Goal: Transaction & Acquisition: Subscribe to service/newsletter

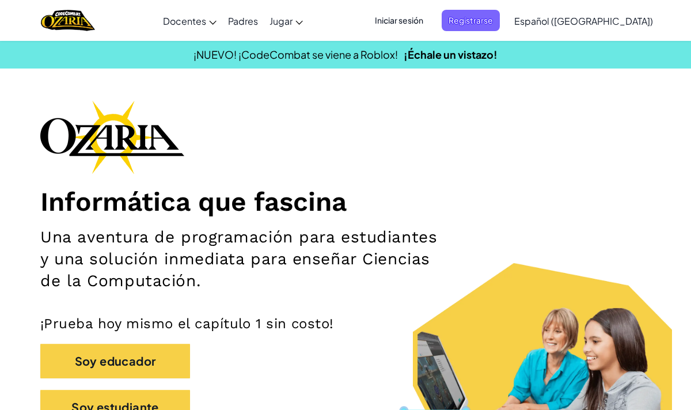
click at [430, 19] on span "Iniciar sesión" at bounding box center [399, 20] width 62 height 21
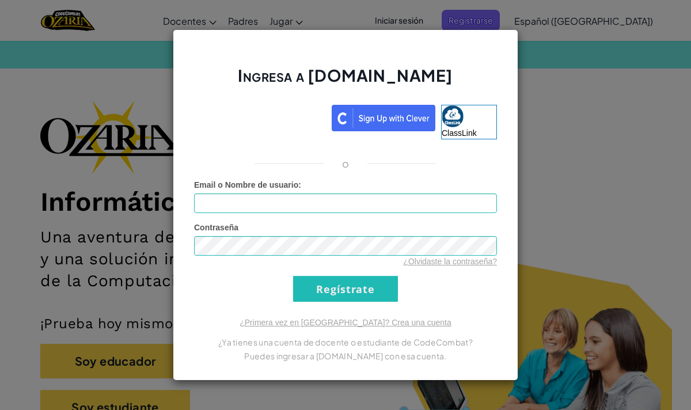
click at [466, 189] on div "Email o Nombre de usuario :" at bounding box center [345, 196] width 303 height 34
click at [543, 131] on div "Ingresa a [DOMAIN_NAME] ClassLink o Error desconocido. Email o Nombre de usuari…" at bounding box center [345, 205] width 691 height 410
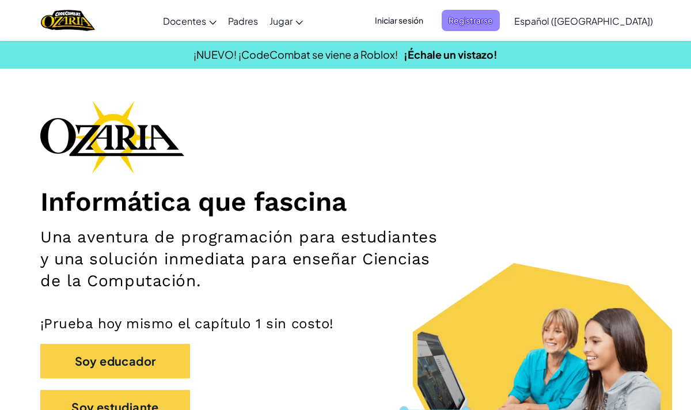
click at [500, 11] on span "Registrarse" at bounding box center [471, 20] width 58 height 21
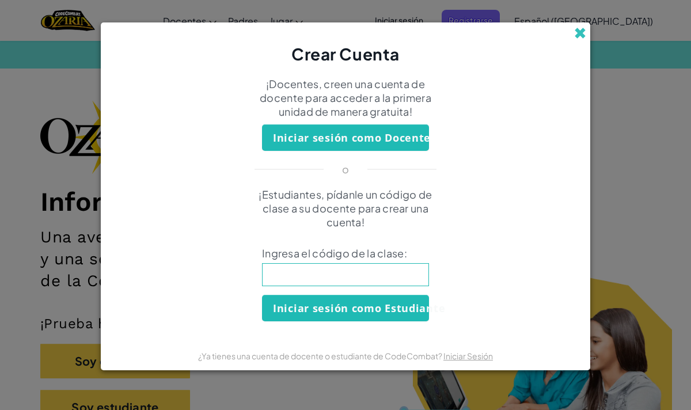
click at [579, 27] on span at bounding box center [581, 33] width 12 height 12
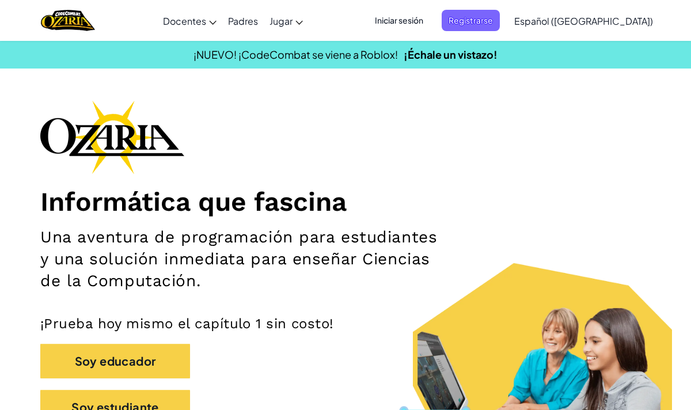
click at [430, 14] on span "Iniciar sesión" at bounding box center [399, 20] width 62 height 21
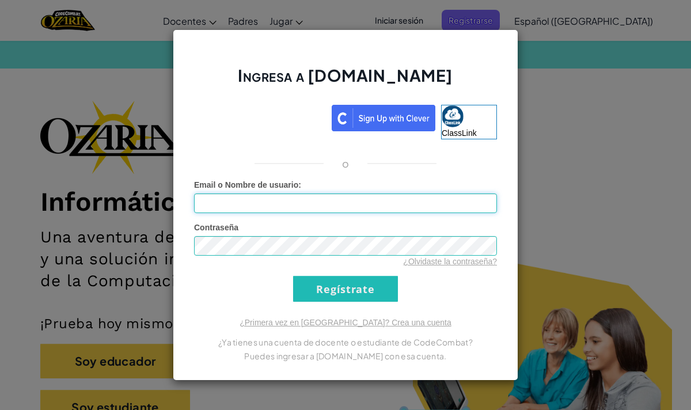
click at [383, 202] on input "Email o Nombre de usuario :" at bounding box center [345, 204] width 303 height 20
type input "[EMAIL_ADDRESS][DOMAIN_NAME]"
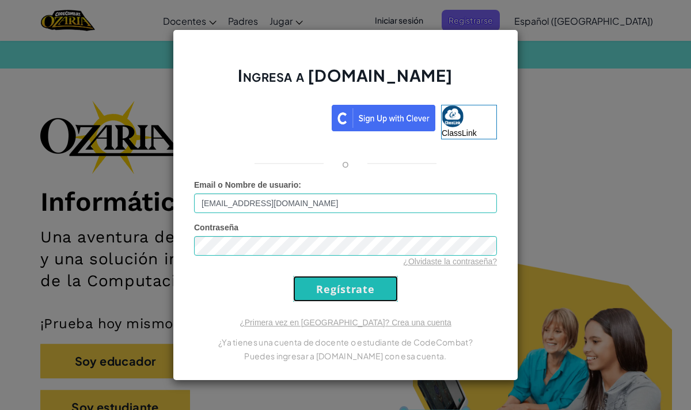
click at [354, 290] on input "Regístrate" at bounding box center [345, 289] width 105 height 26
